Goal: Use online tool/utility: Utilize a website feature to perform a specific function

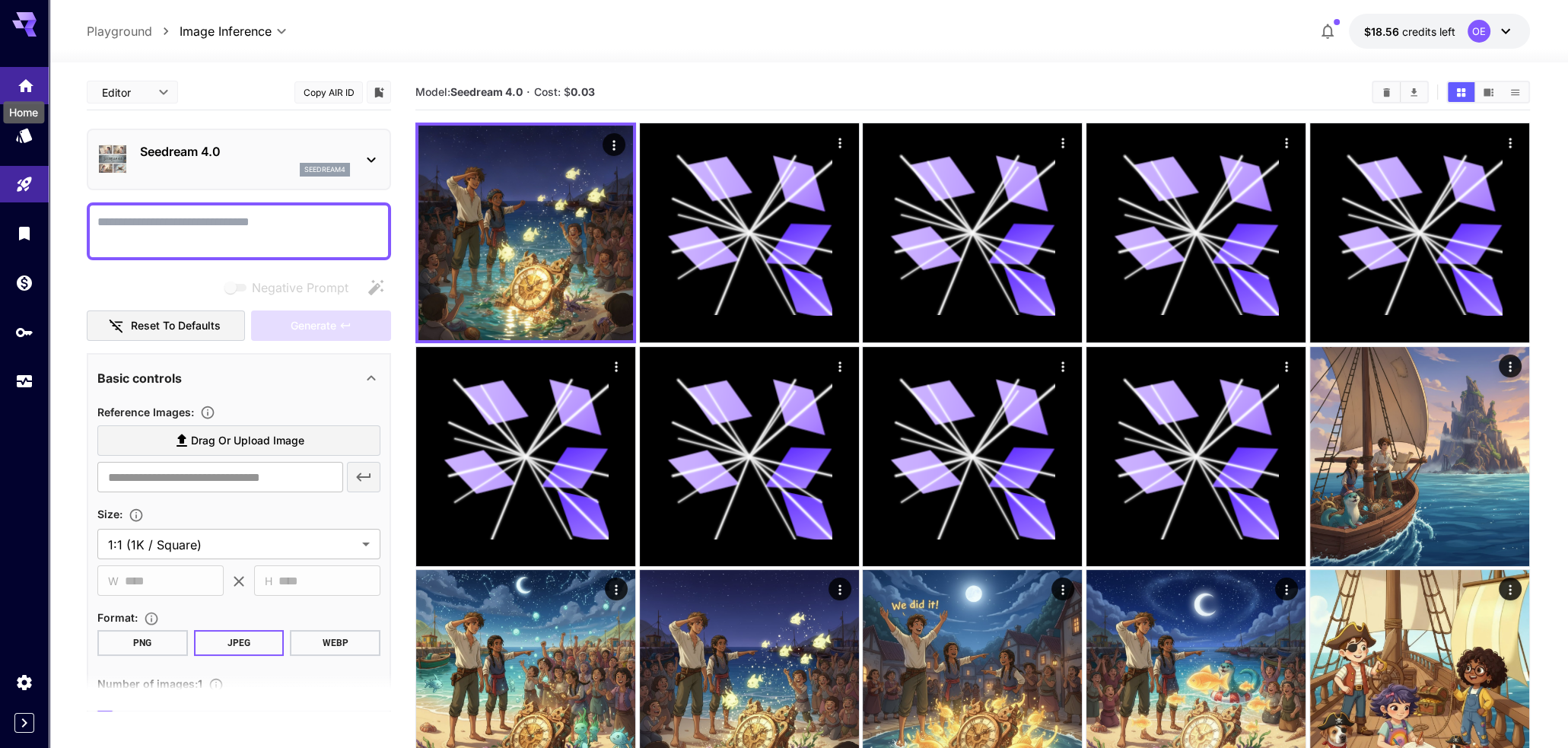
click at [23, 82] on icon "Home" at bounding box center [25, 81] width 15 height 12
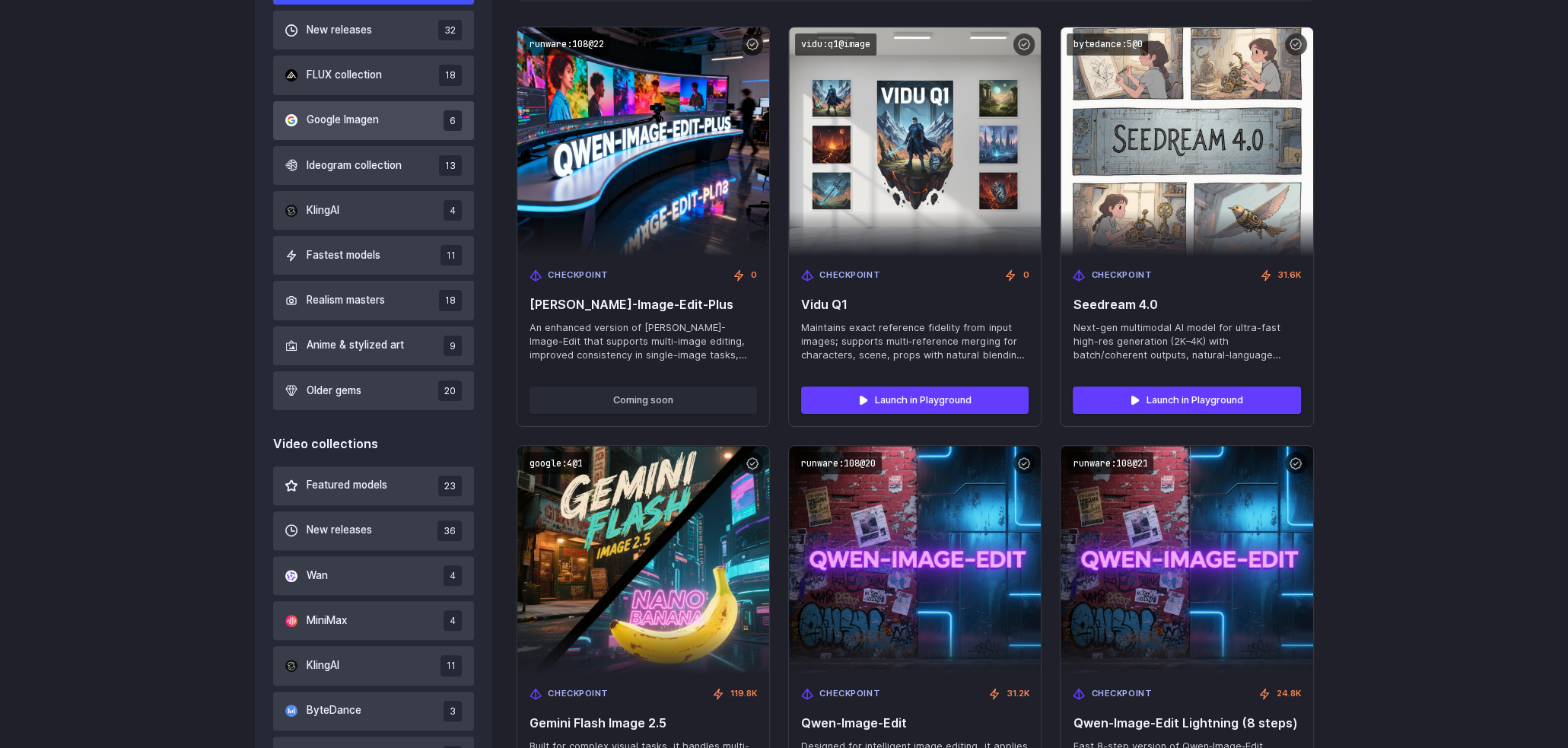
click at [405, 121] on button "Google Imagen 6" at bounding box center [374, 120] width 202 height 38
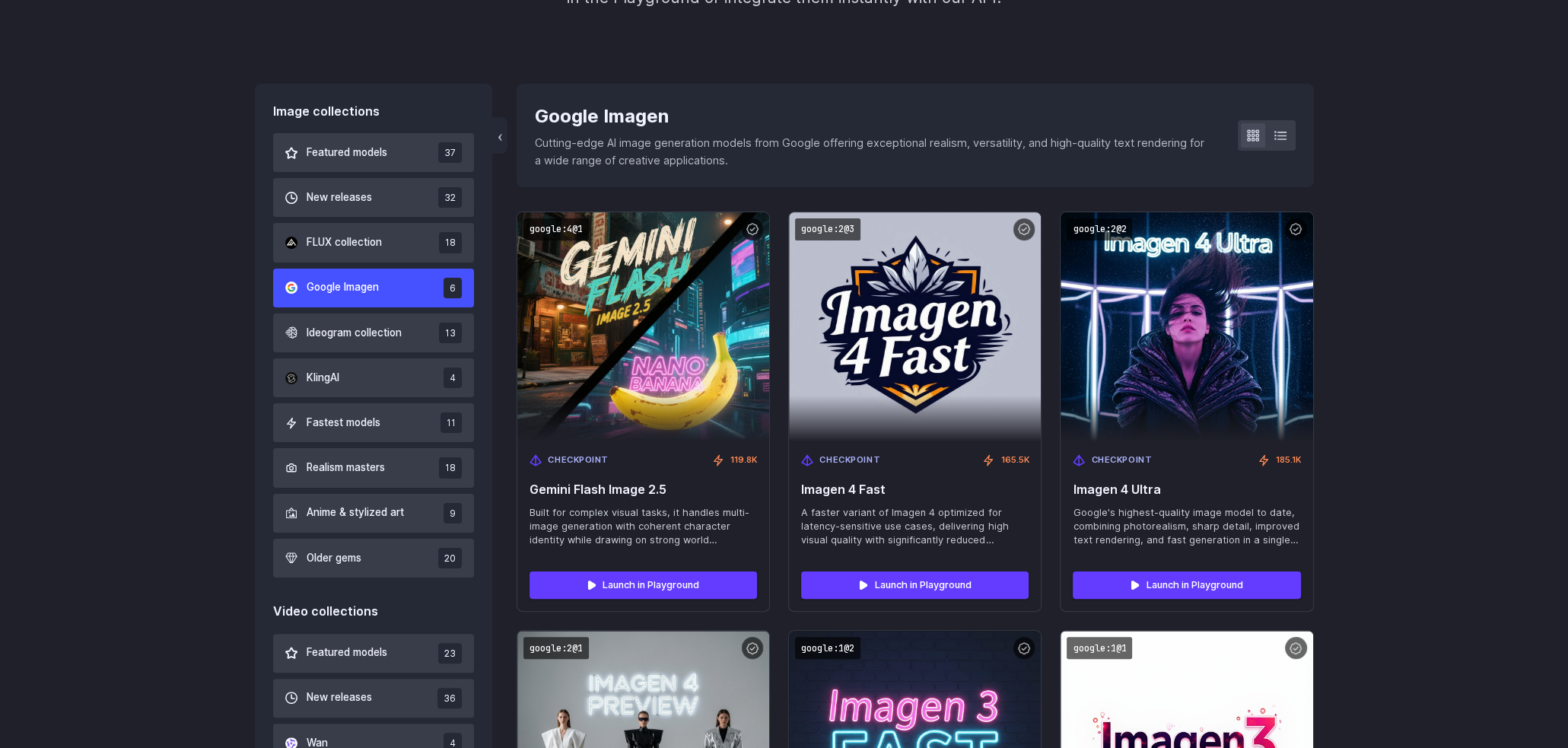
scroll to position [368, 0]
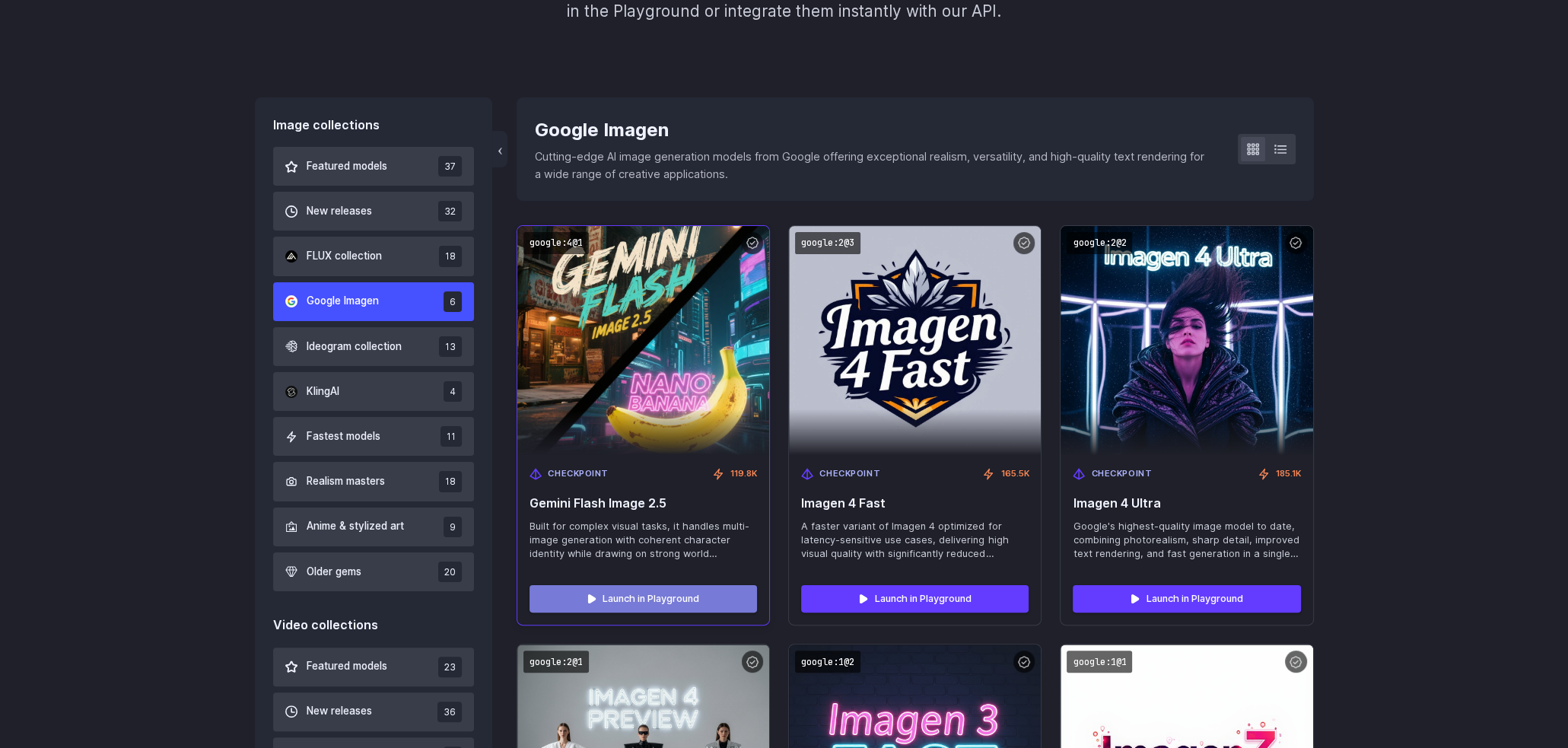
click at [662, 595] on link "Launch in Playground" at bounding box center [643, 598] width 228 height 28
